Goal: Navigation & Orientation: Find specific page/section

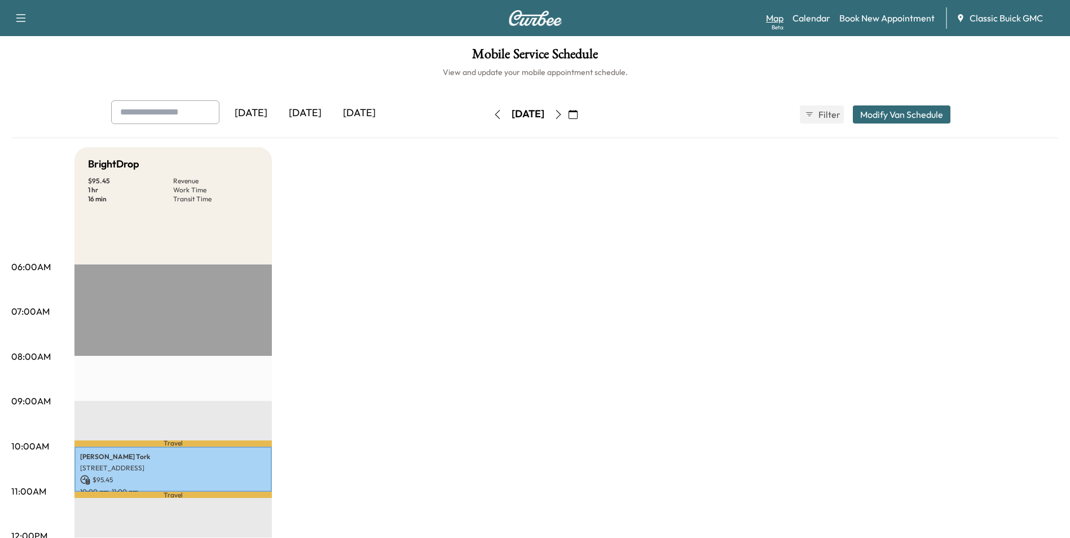
click at [781, 18] on link "Map Beta" at bounding box center [774, 18] width 17 height 14
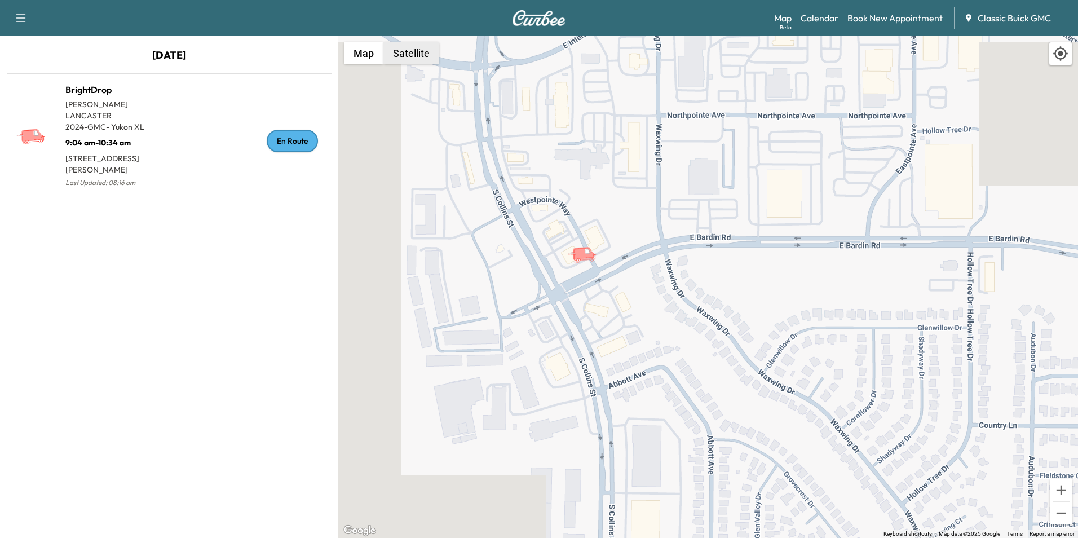
click at [435, 59] on button "Satellite" at bounding box center [412, 53] width 56 height 23
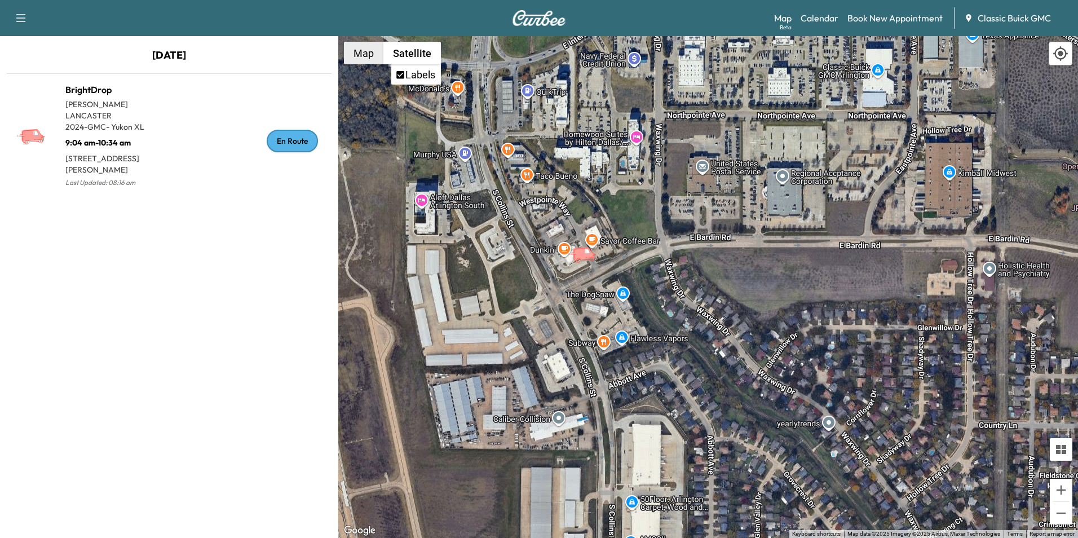
click at [359, 50] on button "Map" at bounding box center [363, 53] width 39 height 23
